Goal: Check status: Check status

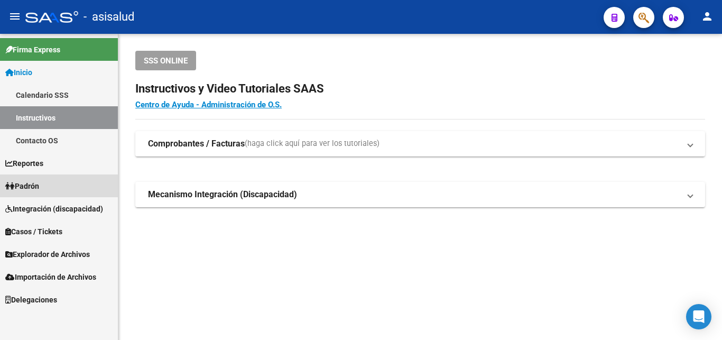
click at [31, 184] on span "Padrón" at bounding box center [22, 186] width 34 height 12
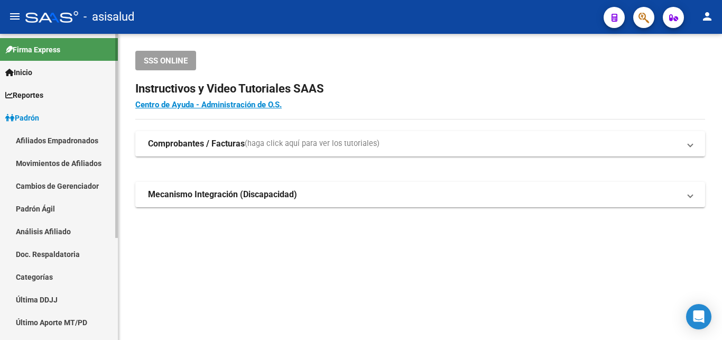
click at [42, 229] on link "Análisis Afiliado" at bounding box center [59, 231] width 118 height 23
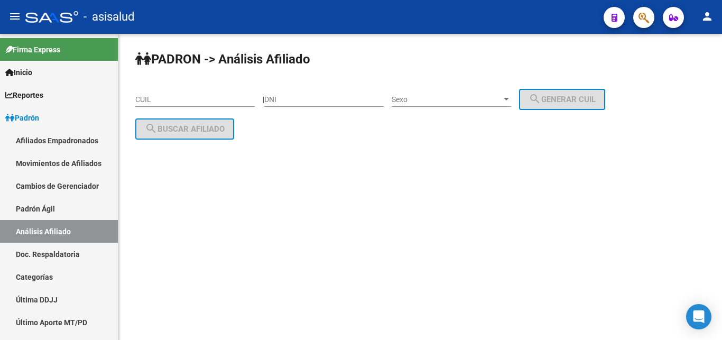
click at [142, 100] on input "CUIL" at bounding box center [194, 99] width 119 height 9
click at [141, 88] on div "CUIL" at bounding box center [194, 96] width 119 height 21
click at [141, 100] on input "CUIL" at bounding box center [194, 99] width 119 height 9
click at [290, 98] on input "DNI" at bounding box center [323, 99] width 119 height 9
type input "27085601"
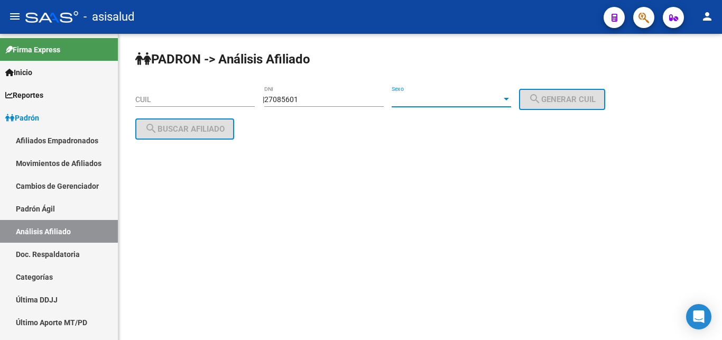
click at [509, 99] on div at bounding box center [505, 99] width 5 height 3
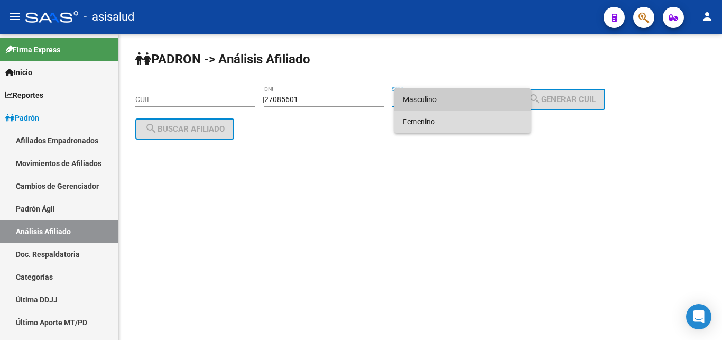
click at [433, 127] on span "Femenino" at bounding box center [462, 121] width 119 height 22
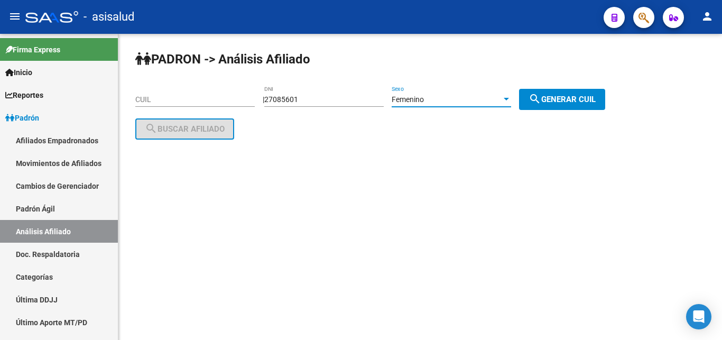
click at [567, 92] on button "search Generar CUIL" at bounding box center [562, 99] width 86 height 21
type input "27-27085601-8"
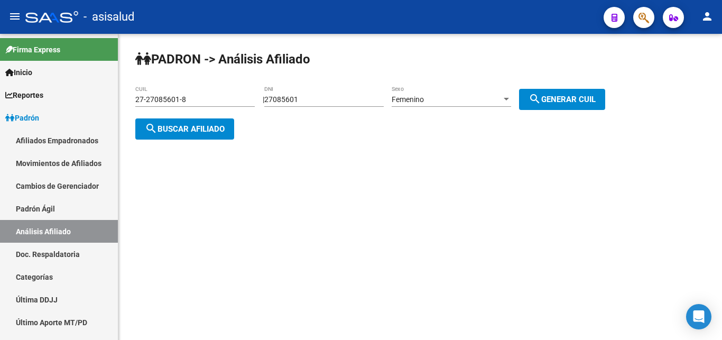
click at [182, 132] on span "search Buscar afiliado" at bounding box center [185, 129] width 80 height 10
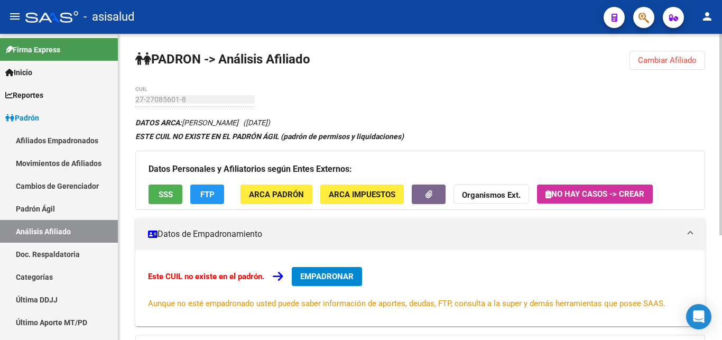
click at [206, 165] on h3 "Datos Personales y Afiliatorios según Entes Externos:" at bounding box center [419, 169] width 543 height 15
click at [338, 89] on div "PADRON -> Análisis Afiliado Cambiar Afiliado 27-27085601-8 CUIL DATOS ARCA: [PE…" at bounding box center [419, 266] width 603 height 465
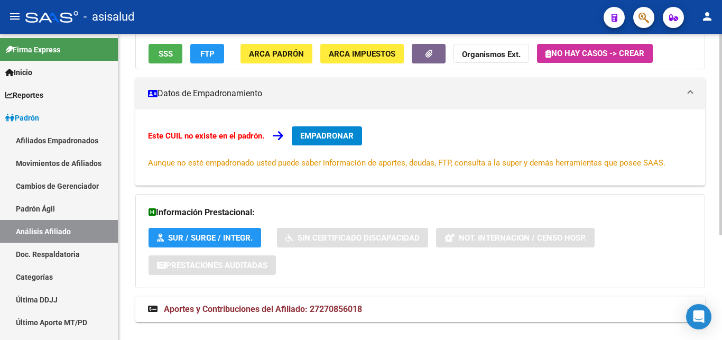
scroll to position [160, 0]
